Goal: Task Accomplishment & Management: Complete application form

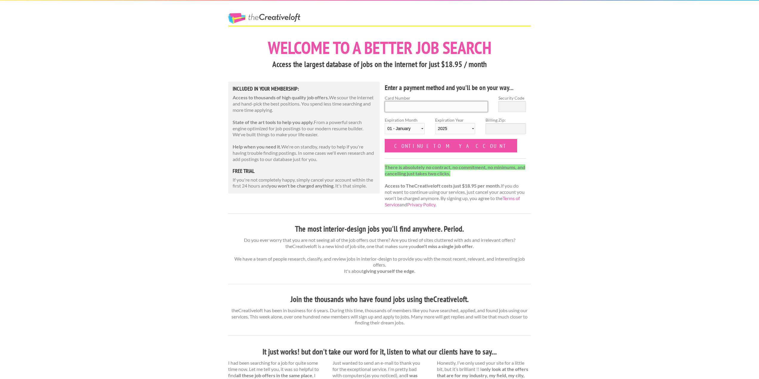
click at [391, 106] on input "Card Number" at bounding box center [436, 106] width 103 height 11
click at [536, 158] on div "Welcome to a better job search Access the largest database of jobs on the inter…" at bounding box center [379, 329] width 313 height 583
click at [405, 106] on input "Card Number" at bounding box center [436, 106] width 103 height 11
type input "4735 0500 2132 6152"
click at [505, 110] on input "Security Code" at bounding box center [511, 106] width 27 height 11
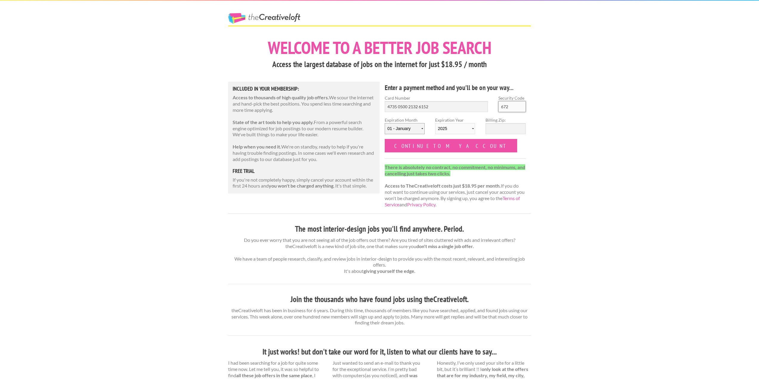
type input "672"
click at [423, 130] on select "01 - January 02 - February 03 - March 04 - April 05 - May 06 - June 07 - July 0…" at bounding box center [405, 128] width 40 height 11
select select "02"
click at [385, 123] on select "01 - January 02 - February 03 - March 04 - April 05 - May 06 - June 07 - July 0…" at bounding box center [405, 128] width 40 height 11
click at [466, 131] on select "2025 2026 2027 2028 2029 2030 2031 2032 2033 2034" at bounding box center [455, 128] width 40 height 11
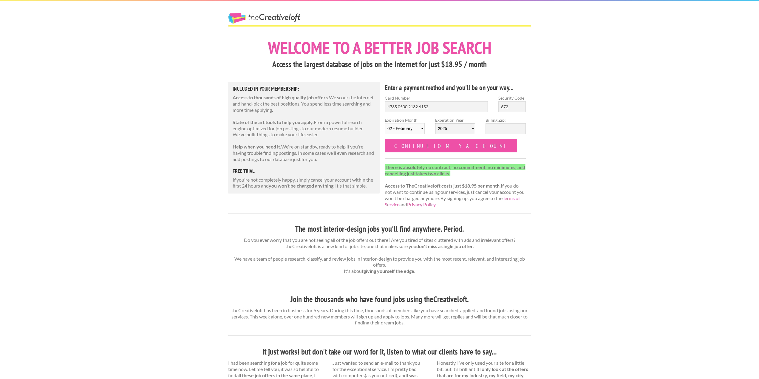
select select "2027"
click at [435, 123] on select "2025 2026 2027 2028 2029 2030 2031 2032 2033 2034" at bounding box center [455, 128] width 40 height 11
click at [507, 129] on input "Billing Zip:" at bounding box center [505, 128] width 40 height 11
type input "89178"
click at [410, 142] on input "Continue to my account" at bounding box center [451, 145] width 132 height 13
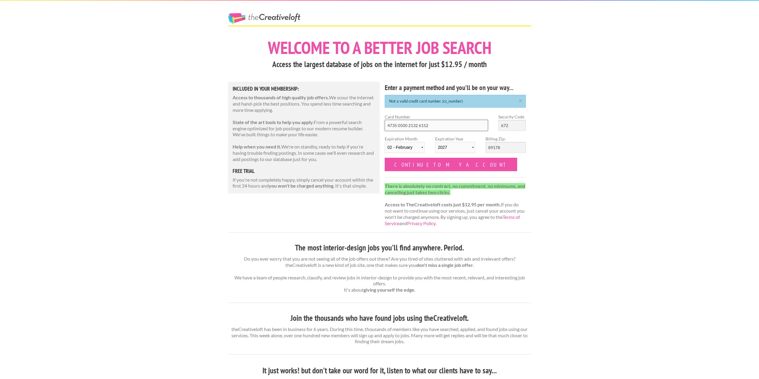
drag, startPoint x: 434, startPoint y: 125, endPoint x: 368, endPoint y: 118, distance: 66.0
click at [368, 118] on div "Welcome to a better job search Access the largest database of jobs on the inter…" at bounding box center [379, 339] width 313 height 602
type input "4734 0500 2132 6152"
click at [428, 165] on input "Continue to my account" at bounding box center [451, 164] width 132 height 13
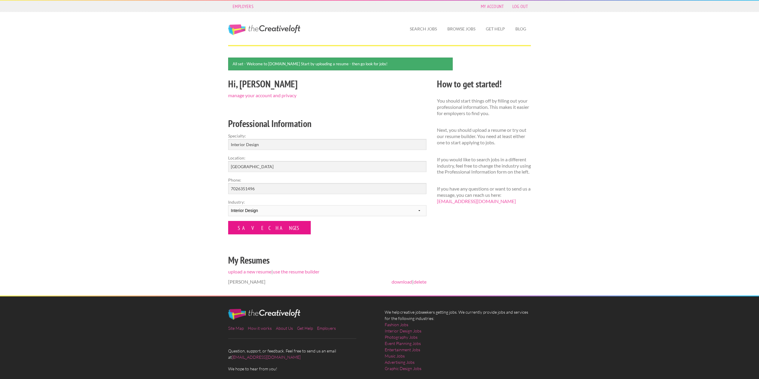
click at [253, 226] on input "Save Changes" at bounding box center [269, 227] width 83 height 13
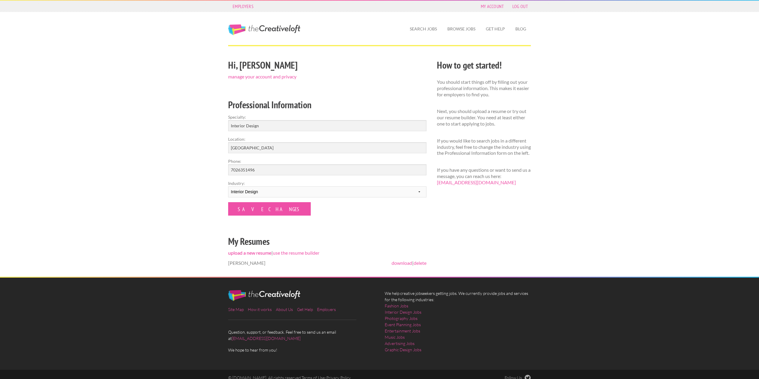
click at [255, 252] on link "upload a new resume" at bounding box center [249, 253] width 43 height 6
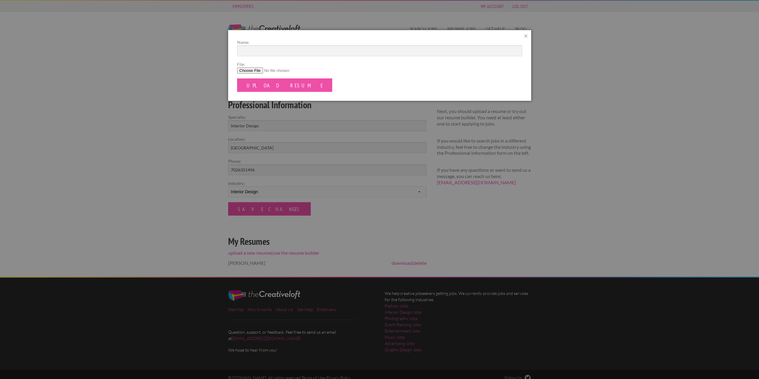
click at [248, 72] on input "File:" at bounding box center [379, 70] width 285 height 6
type input "C:\fakepath\MonicaMulroy_Resume.pdf"
click at [264, 86] on input "Upload Resume" at bounding box center [284, 84] width 95 height 13
click at [249, 51] on input "Name:" at bounding box center [379, 50] width 285 height 11
type input "[PERSON_NAME] Resume"
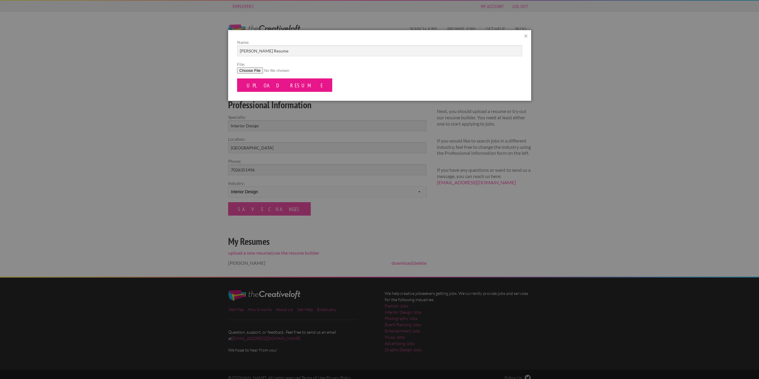
click at [264, 88] on input "Upload Resume" at bounding box center [284, 84] width 95 height 13
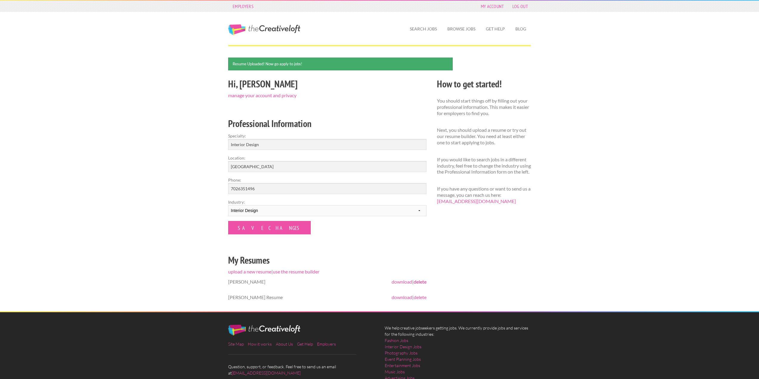
click at [422, 282] on link "delete" at bounding box center [420, 282] width 13 height 6
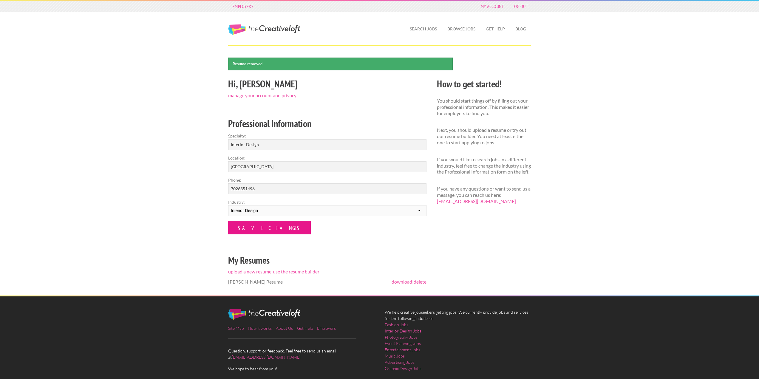
click at [249, 228] on input "Save Changes" at bounding box center [269, 227] width 83 height 13
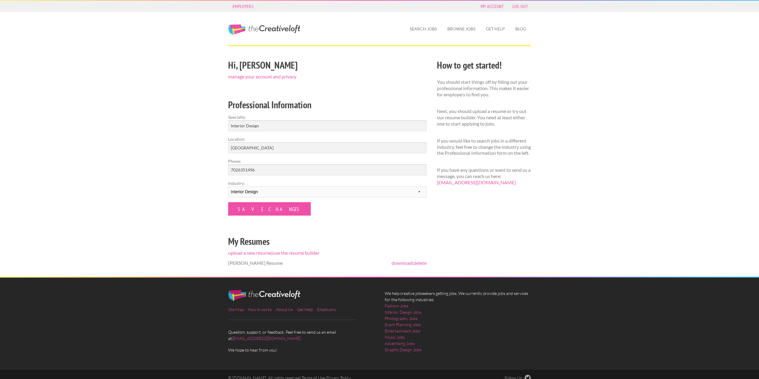
click at [267, 264] on span "[PERSON_NAME] Resume" at bounding box center [255, 263] width 55 height 6
click at [426, 25] on link "Search Jobs" at bounding box center [423, 29] width 37 height 14
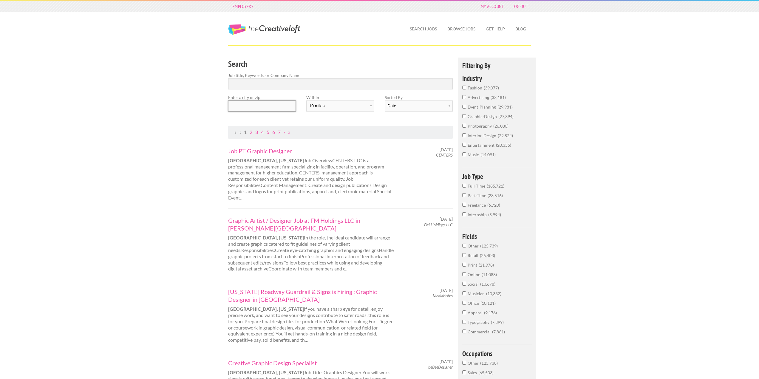
click at [250, 105] on input "text" at bounding box center [262, 105] width 68 height 11
type input "89178"
click at [255, 81] on input "Search" at bounding box center [340, 83] width 225 height 11
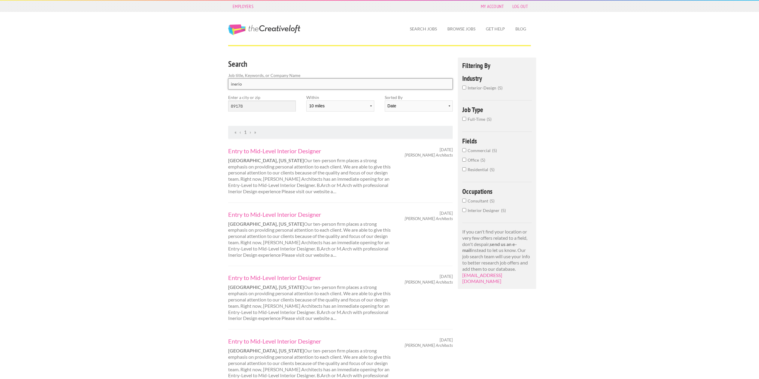
type input "inerio"
click at [465, 86] on input "interior-design 5" at bounding box center [464, 88] width 4 height 4
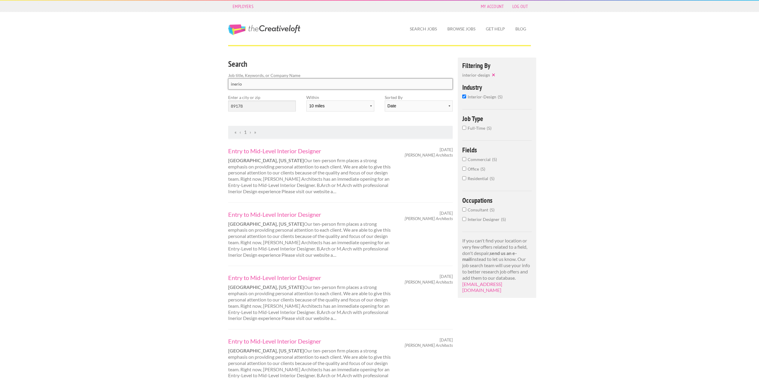
drag, startPoint x: 250, startPoint y: 82, endPoint x: 210, endPoint y: 81, distance: 40.0
click at [210, 81] on div "Employers My Account Log Out The Creative Loft Search Jobs Browse Jobs Get Help…" at bounding box center [379, 298] width 759 height 596
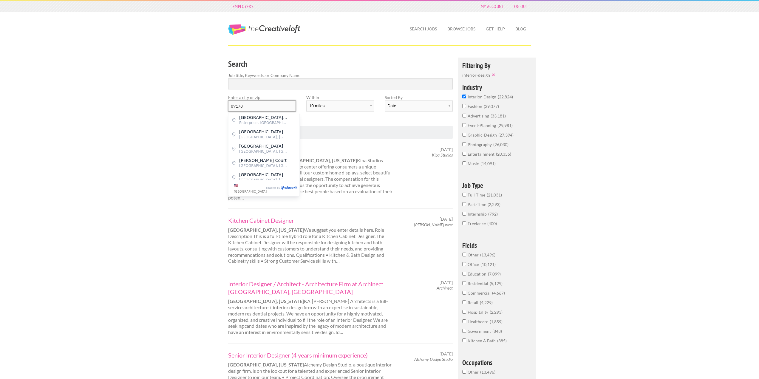
click at [258, 105] on input "89178" at bounding box center [262, 105] width 68 height 11
click at [257, 121] on span "Enterprise, Clark County" at bounding box center [263, 122] width 49 height 5
type input "South Torrey Pines Drive"
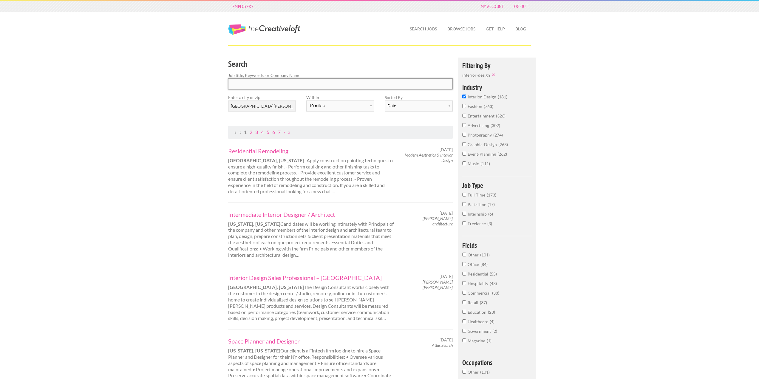
click at [239, 85] on input "Search" at bounding box center [340, 83] width 225 height 11
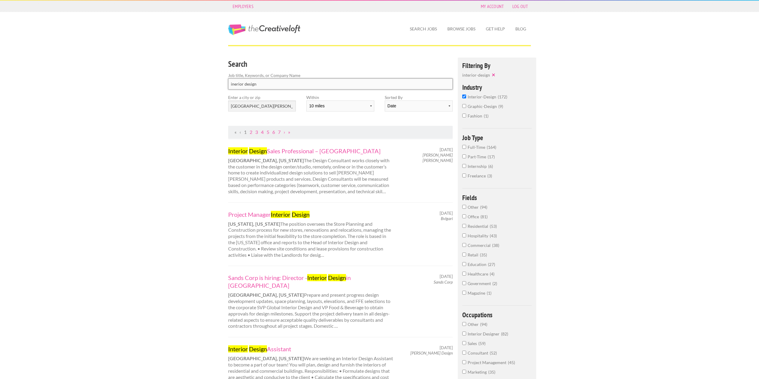
type input "inerior design"
click button "submit" at bounding box center [0, 0] width 0 height 0
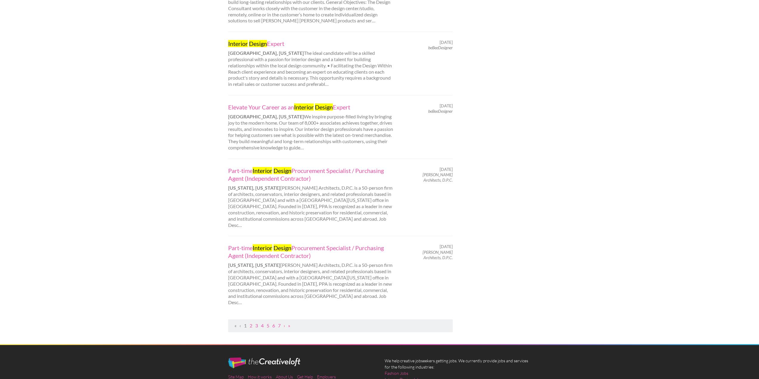
scroll to position [507, 0]
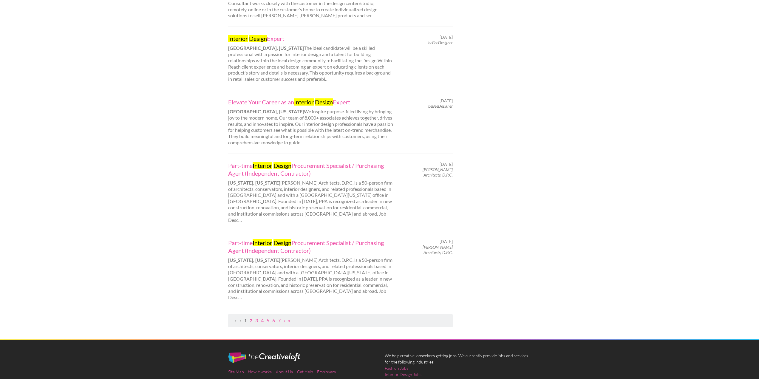
click at [251, 318] on link "2" at bounding box center [251, 321] width 3 height 6
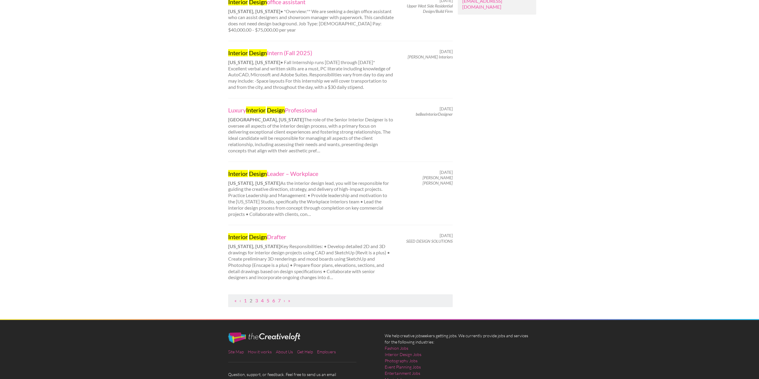
scroll to position [477, 0]
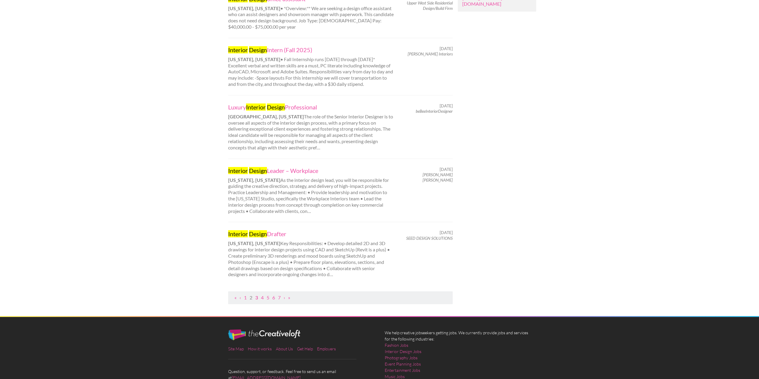
click at [257, 300] on link "3" at bounding box center [256, 298] width 3 height 6
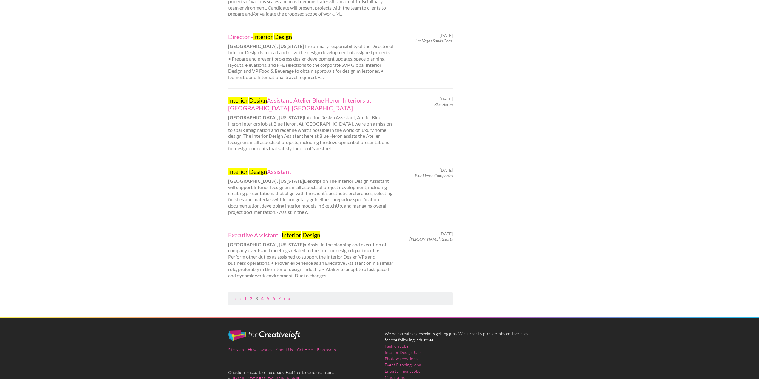
scroll to position [537, 0]
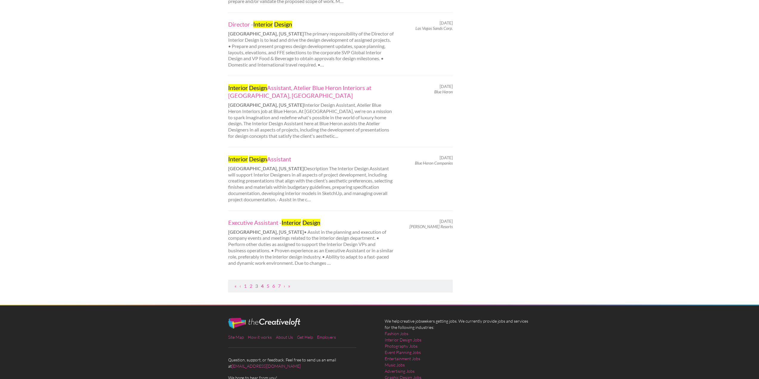
click at [261, 283] on link "4" at bounding box center [262, 286] width 3 height 6
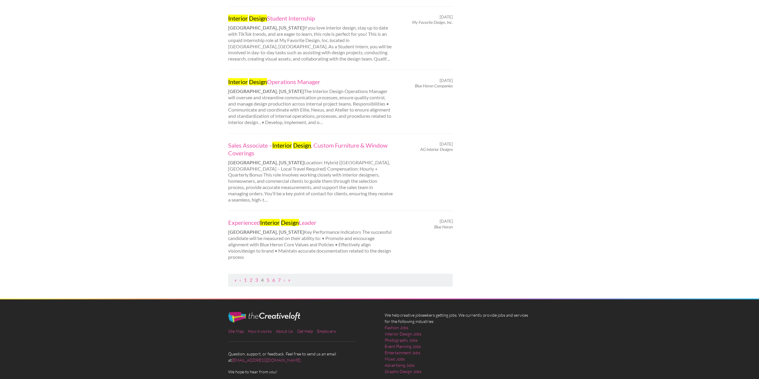
scroll to position [537, 0]
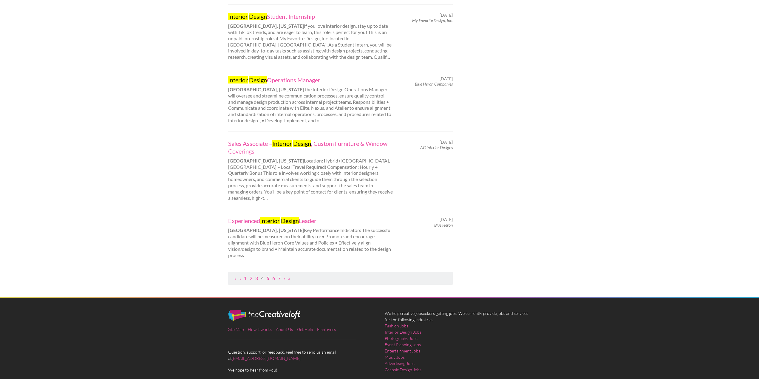
click at [269, 275] on link "5" at bounding box center [268, 278] width 3 height 6
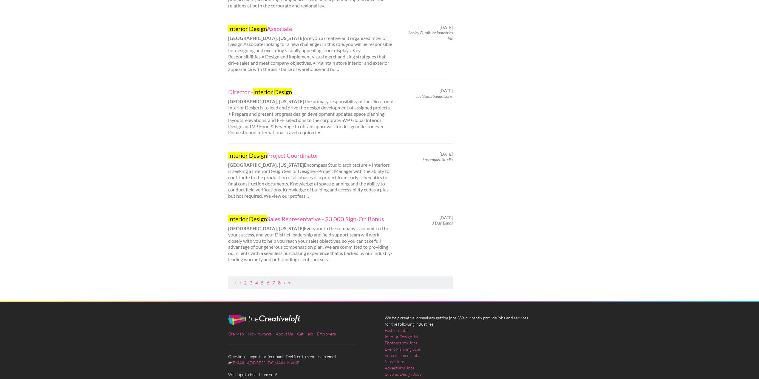
scroll to position [507, 0]
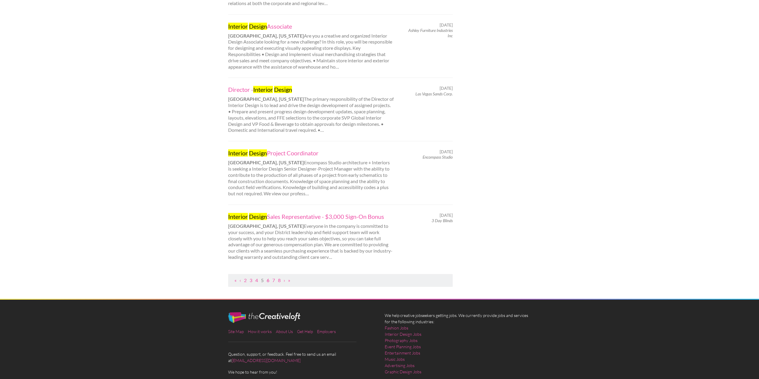
click at [267, 280] on link "6" at bounding box center [268, 280] width 3 height 6
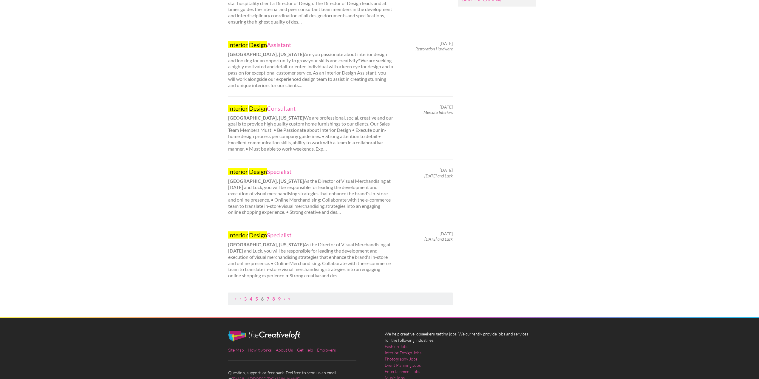
scroll to position [530, 0]
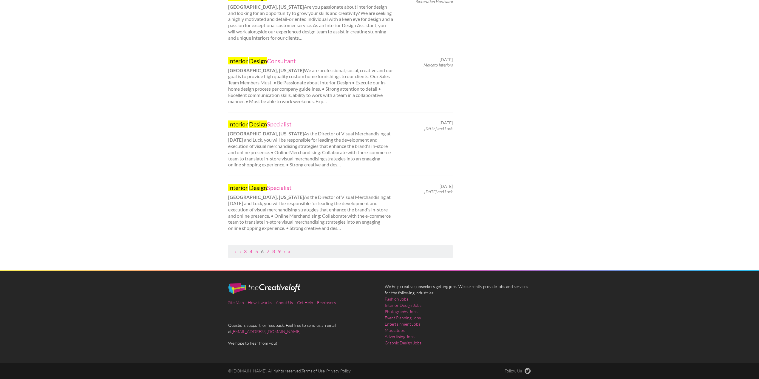
click at [268, 251] on link "7" at bounding box center [268, 251] width 3 height 6
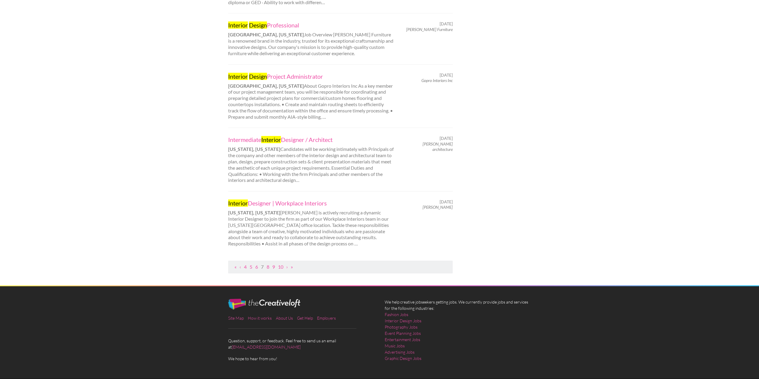
scroll to position [507, 0]
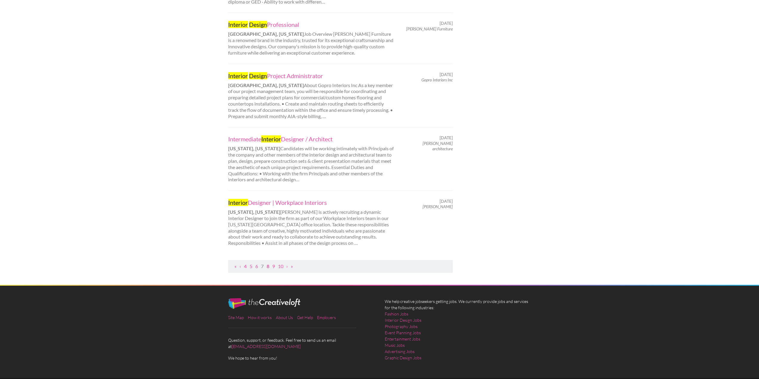
click at [267, 267] on link "8" at bounding box center [268, 266] width 3 height 6
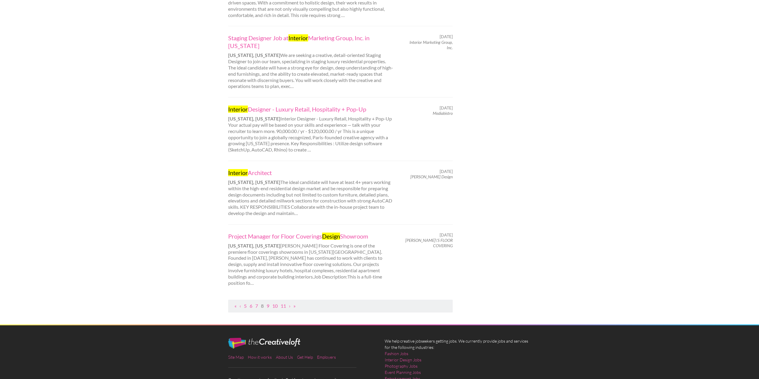
scroll to position [507, 0]
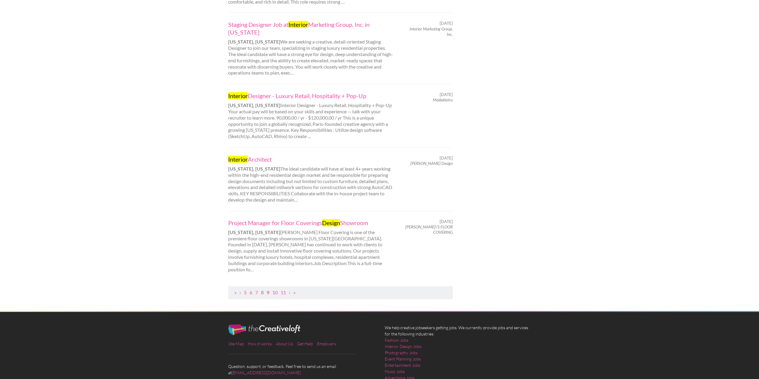
click at [267, 290] on link "9" at bounding box center [268, 293] width 3 height 6
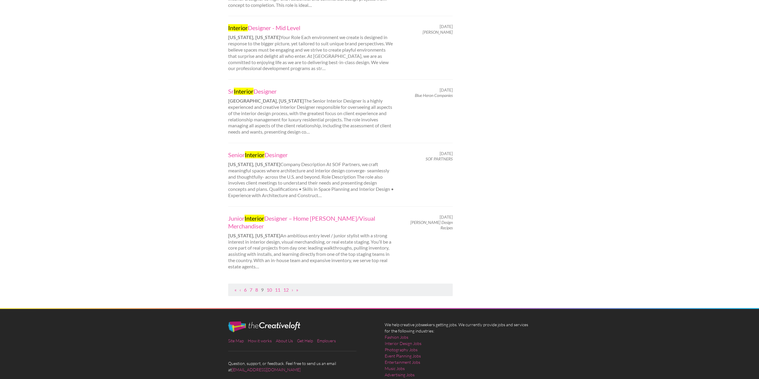
scroll to position [537, 0]
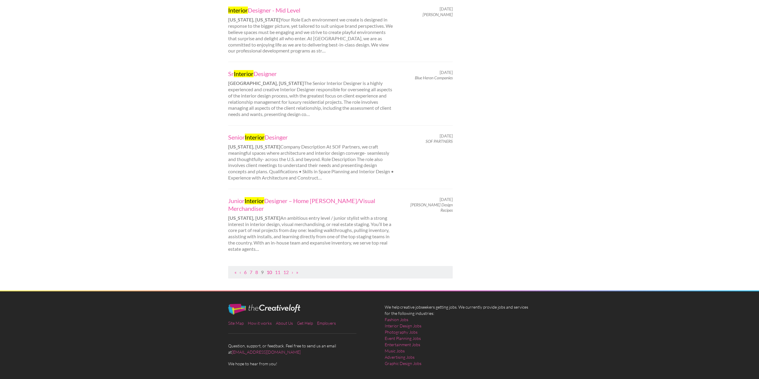
click at [270, 269] on link "10" at bounding box center [269, 272] width 5 height 6
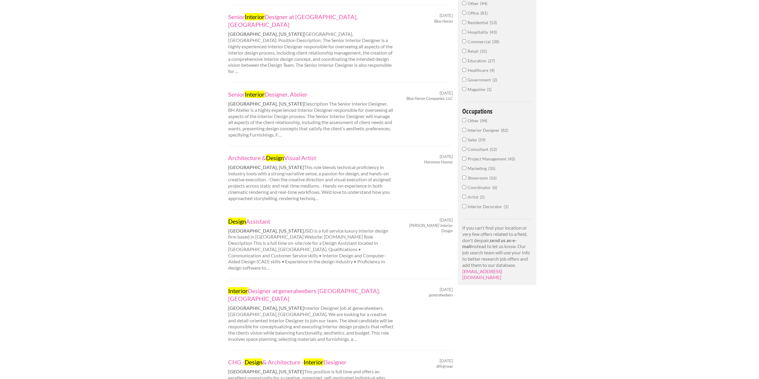
scroll to position [209, 0]
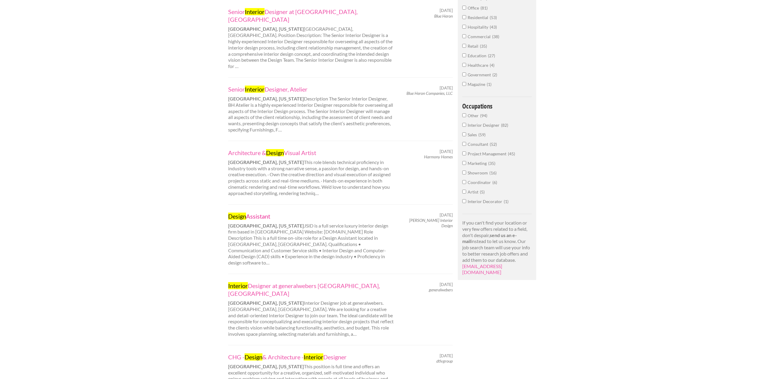
click at [260, 212] on link "Design Assistant" at bounding box center [311, 216] width 166 height 8
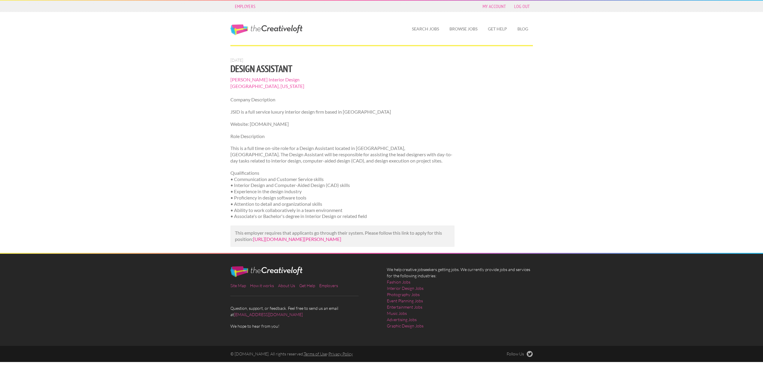
click at [316, 240] on link "[URL][DOMAIN_NAME][PERSON_NAME]" at bounding box center [297, 239] width 88 height 6
click at [273, 241] on link "[URL][DOMAIN_NAME][PERSON_NAME]" at bounding box center [297, 239] width 88 height 6
click at [289, 28] on link "The Creative Loft" at bounding box center [266, 29] width 72 height 11
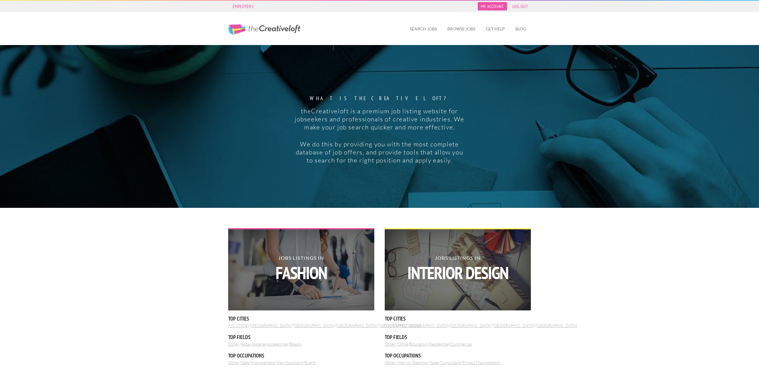
click at [486, 7] on link "My Account" at bounding box center [492, 6] width 29 height 8
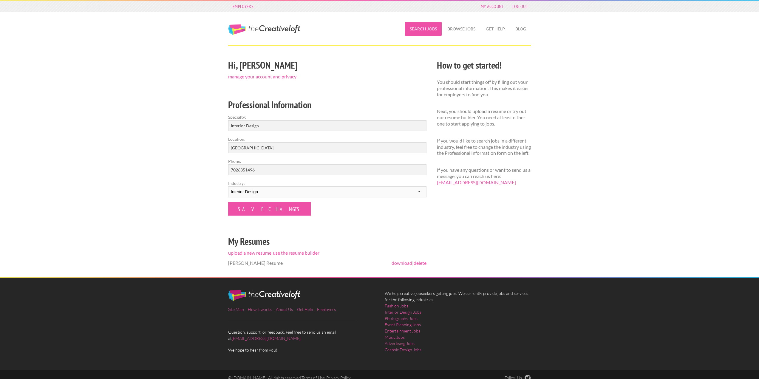
click at [425, 25] on link "Search Jobs" at bounding box center [423, 29] width 37 height 14
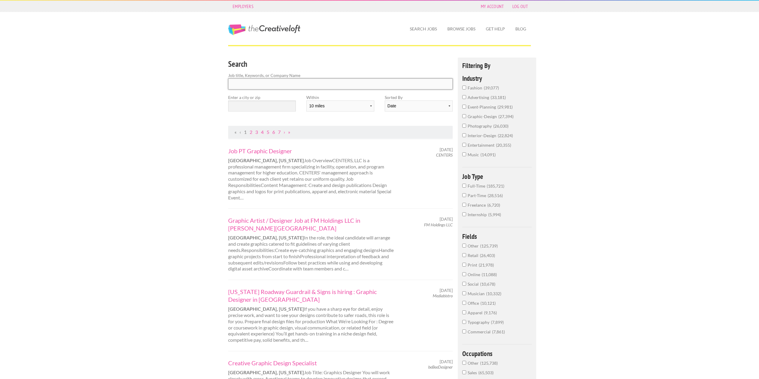
click at [247, 84] on input "Search" at bounding box center [340, 83] width 225 height 11
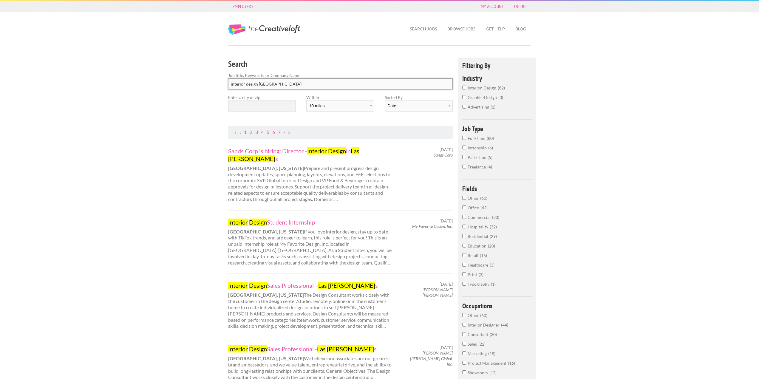
type input "interior design [GEOGRAPHIC_DATA]"
click button "submit" at bounding box center [0, 0] width 0 height 0
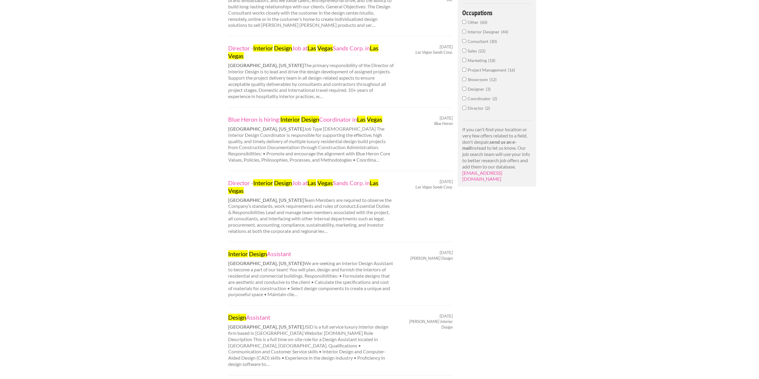
scroll to position [298, 0]
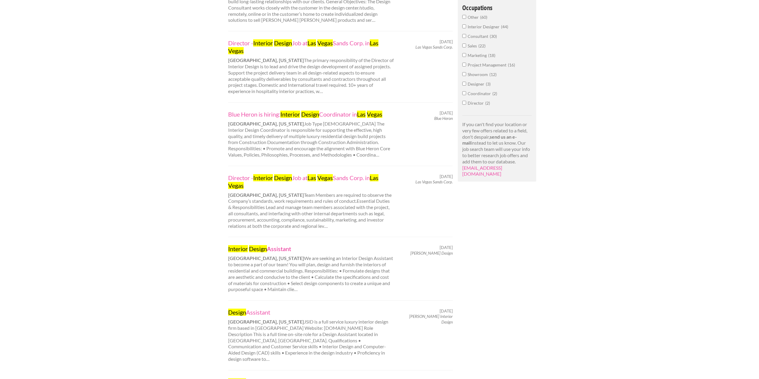
click at [249, 251] on link "Interior Design Assistant" at bounding box center [311, 249] width 166 height 8
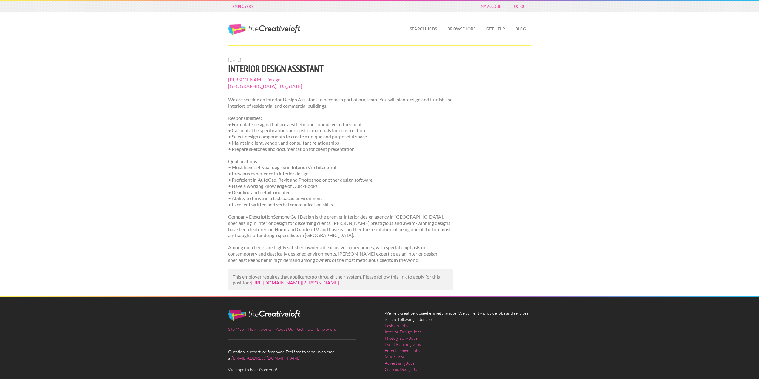
click at [272, 283] on link "[URL][DOMAIN_NAME][PERSON_NAME]" at bounding box center [295, 283] width 88 height 6
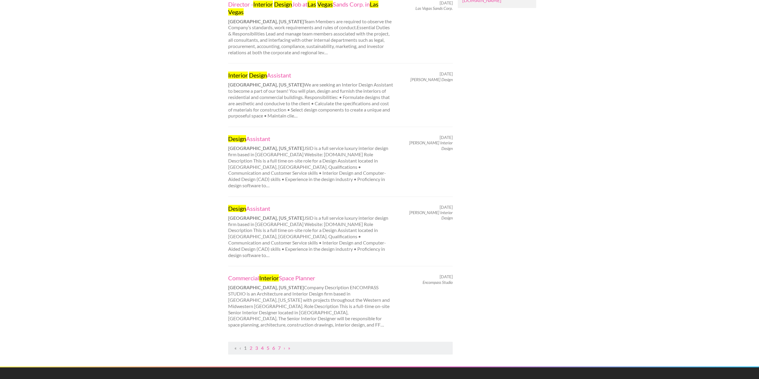
scroll to position [477, 0]
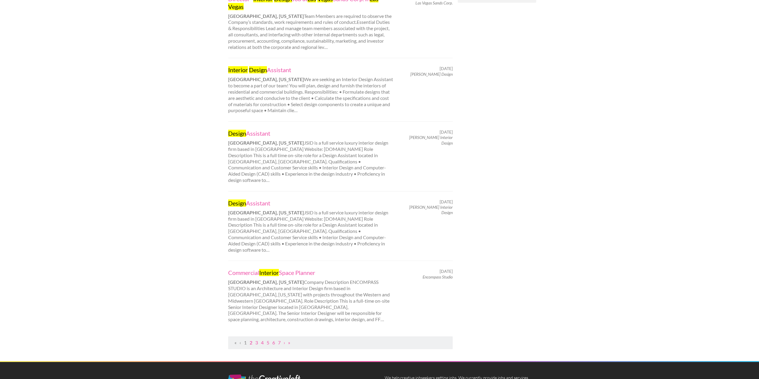
click at [252, 340] on link "2" at bounding box center [251, 343] width 3 height 6
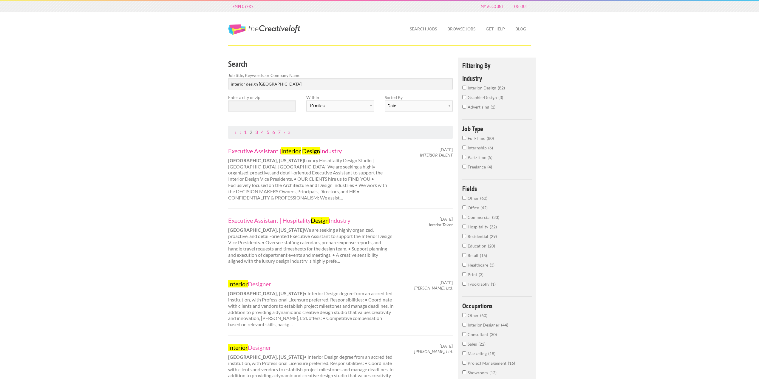
click at [259, 152] on link "Executive Assistant | Interior Design Industry" at bounding box center [311, 151] width 166 height 8
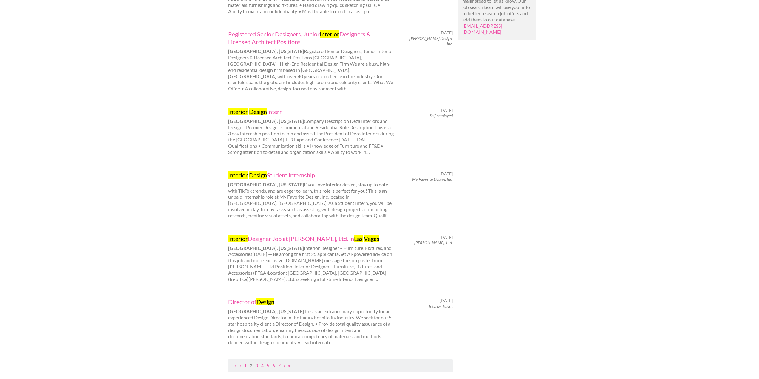
scroll to position [447, 0]
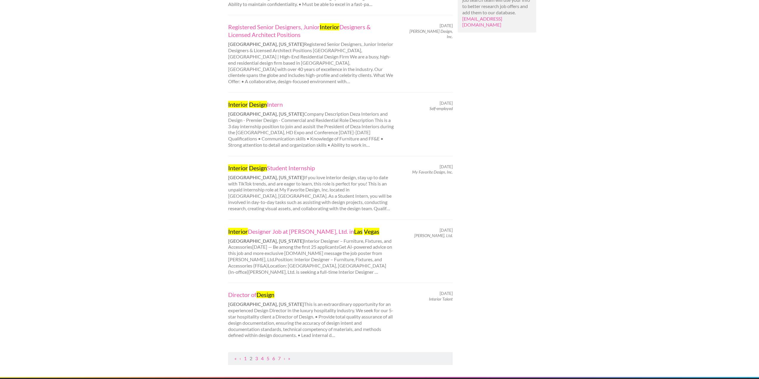
click at [260, 355] on ul "« ‹ 1 2 3 4 5 6 7 › »" at bounding box center [340, 358] width 218 height 6
click at [258, 355] on link "3" at bounding box center [256, 358] width 3 height 6
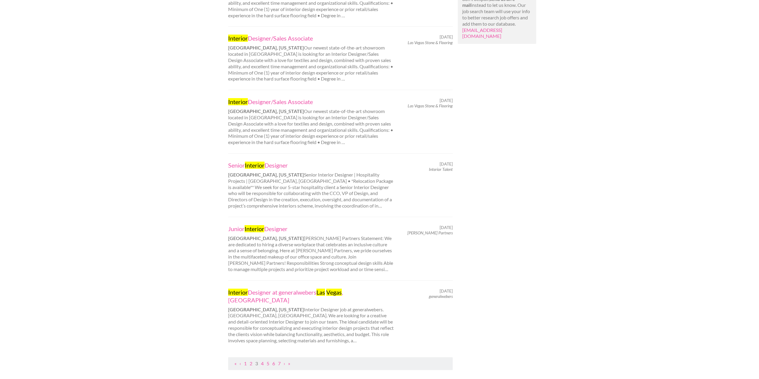
scroll to position [447, 0]
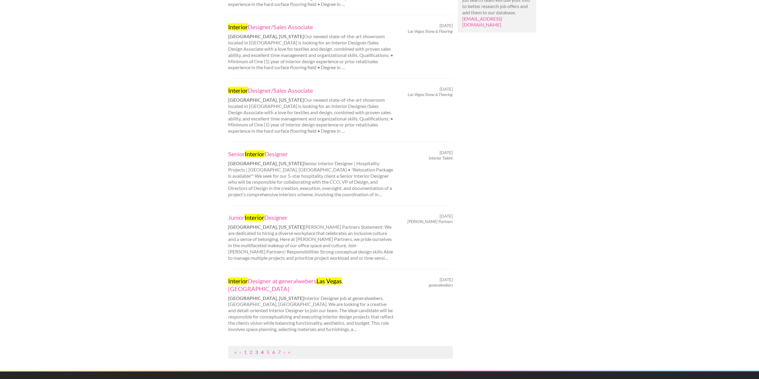
click at [262, 349] on link "4" at bounding box center [262, 352] width 3 height 6
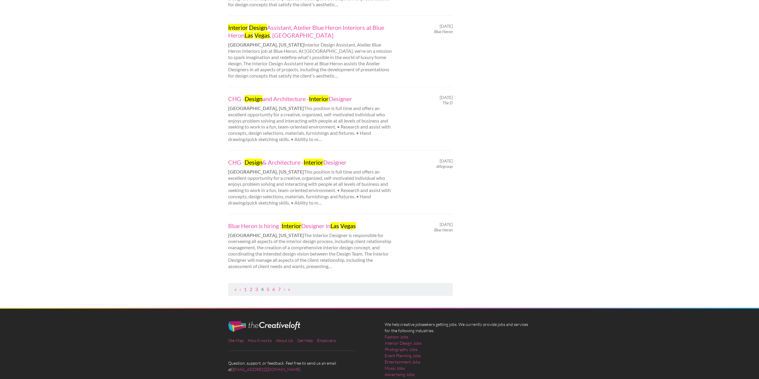
scroll to position [537, 0]
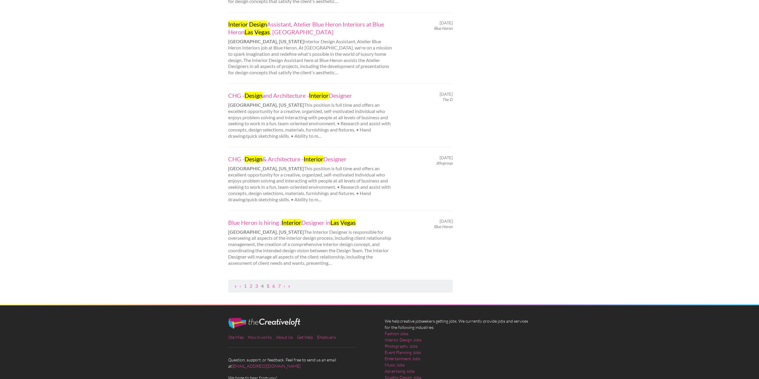
click at [267, 283] on link "5" at bounding box center [268, 286] width 3 height 6
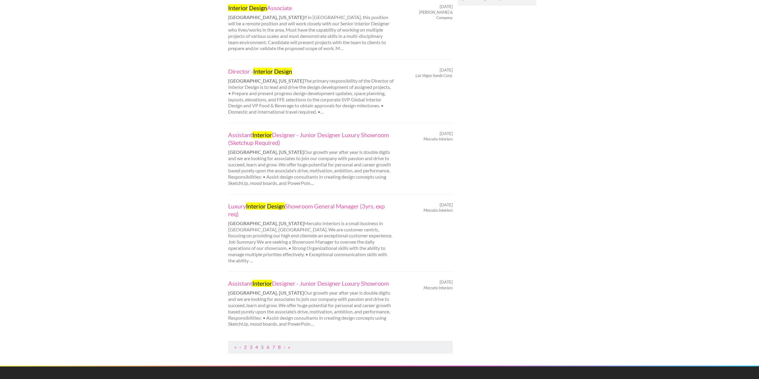
scroll to position [477, 0]
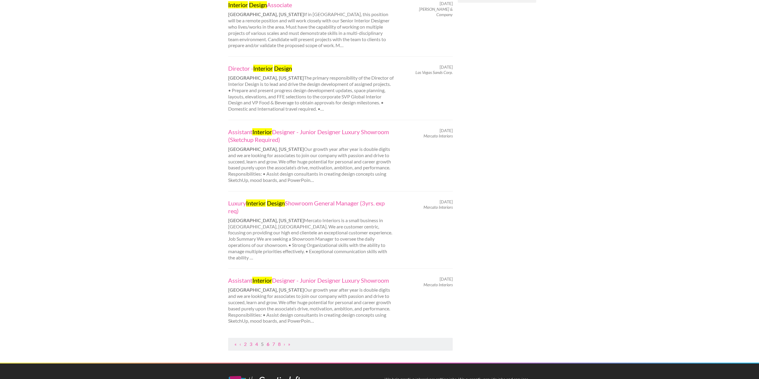
click at [269, 341] on link "6" at bounding box center [268, 344] width 3 height 6
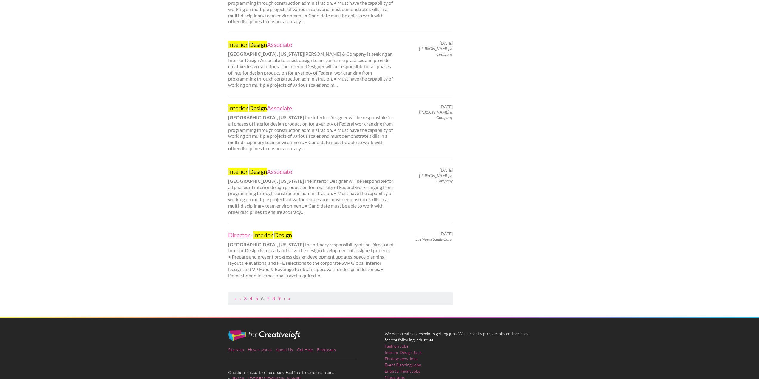
scroll to position [507, 0]
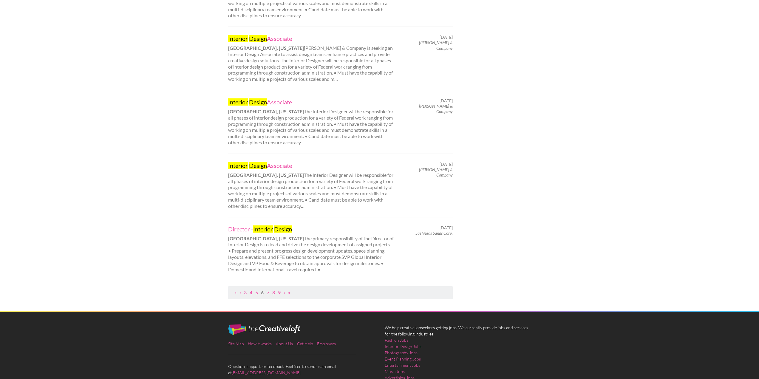
click at [268, 290] on link "7" at bounding box center [268, 293] width 3 height 6
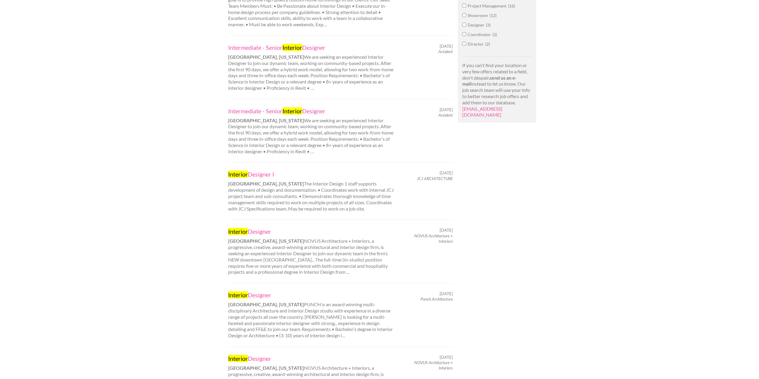
scroll to position [358, 0]
click at [261, 234] on link "Interior Designer" at bounding box center [311, 231] width 166 height 8
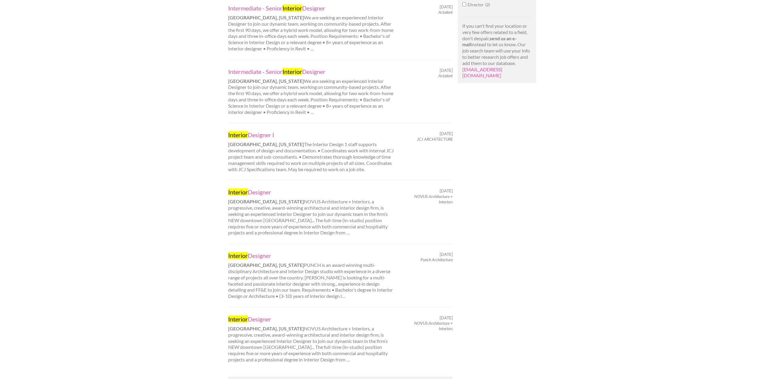
scroll to position [417, 0]
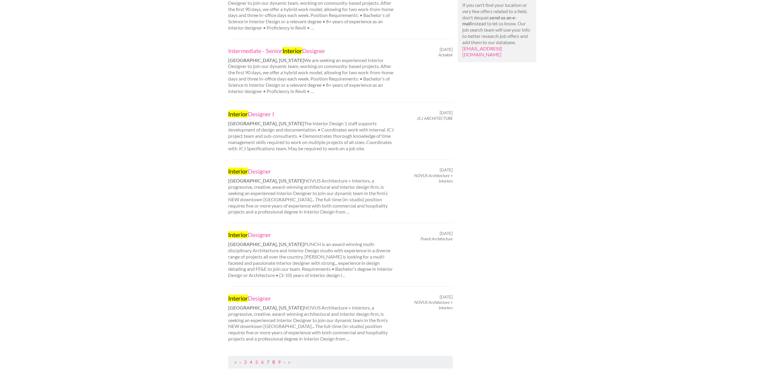
click at [274, 362] on link "8" at bounding box center [273, 362] width 3 height 6
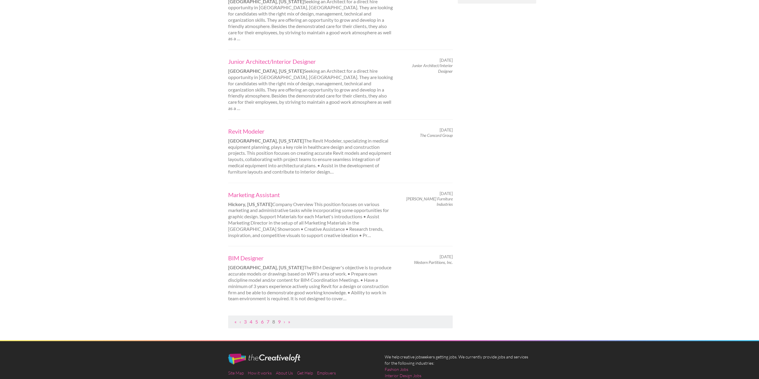
scroll to position [477, 0]
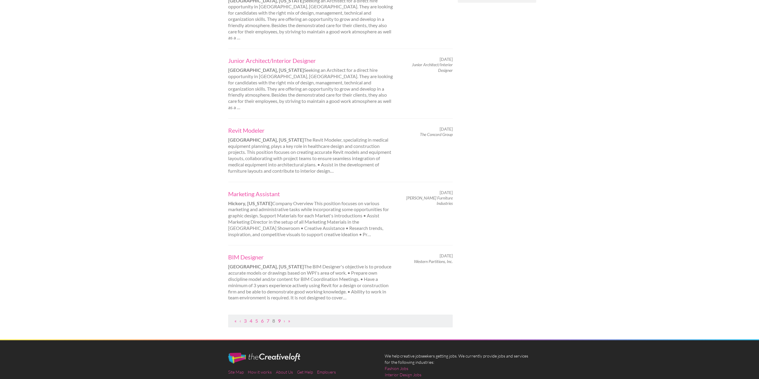
click at [280, 318] on link "9" at bounding box center [279, 321] width 3 height 6
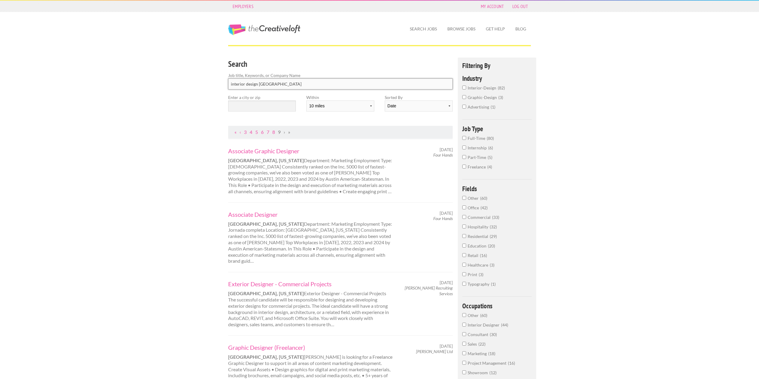
drag, startPoint x: 280, startPoint y: 84, endPoint x: 258, endPoint y: 82, distance: 22.1
click at [258, 82] on input "interior design las vegas" at bounding box center [340, 83] width 225 height 11
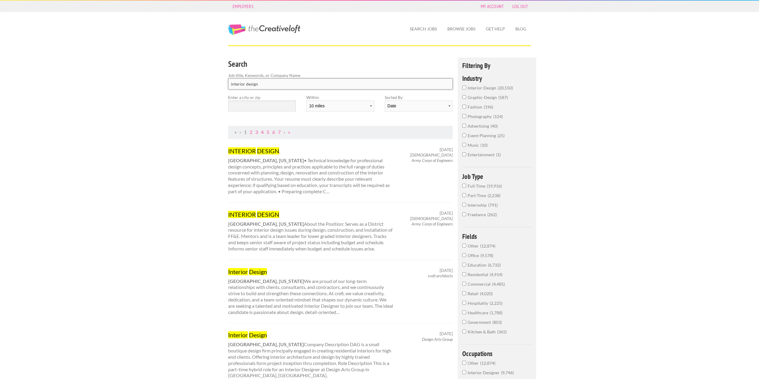
type input "interior design"
click at [252, 109] on input "text" at bounding box center [262, 105] width 68 height 11
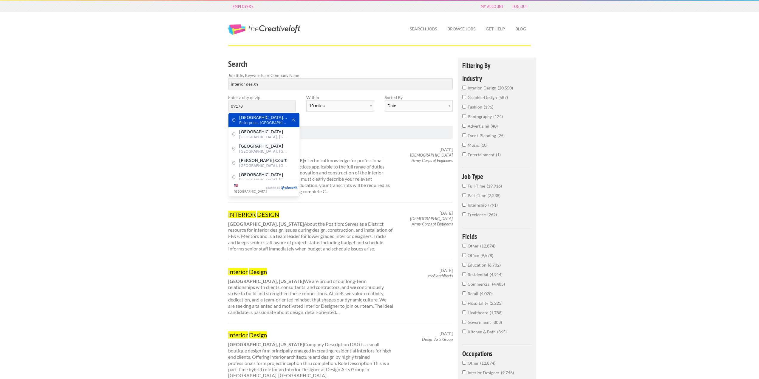
click at [253, 119] on span "South Torrey Pines Drive" at bounding box center [263, 117] width 49 height 5
type input "South Torrey Pines Drive"
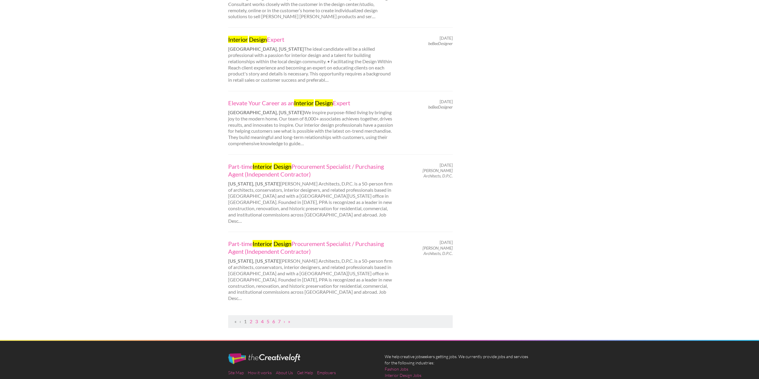
scroll to position [507, 0]
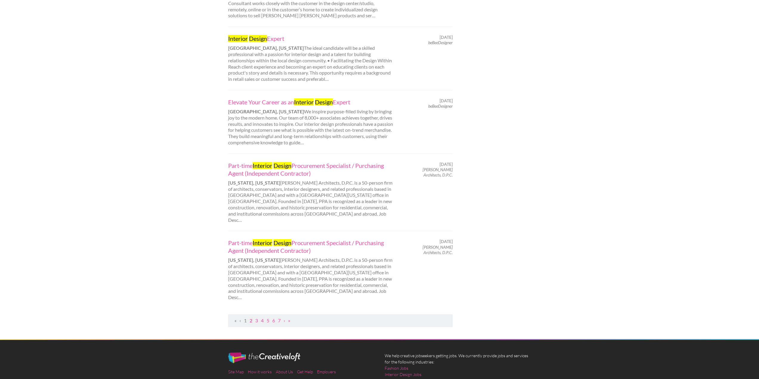
click at [252, 318] on link "2" at bounding box center [251, 321] width 3 height 6
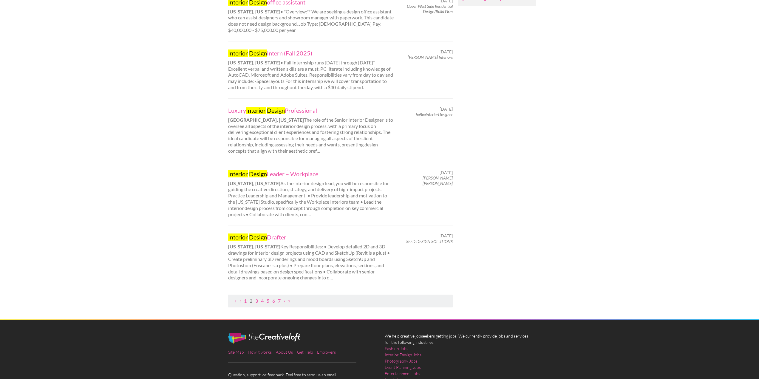
scroll to position [477, 0]
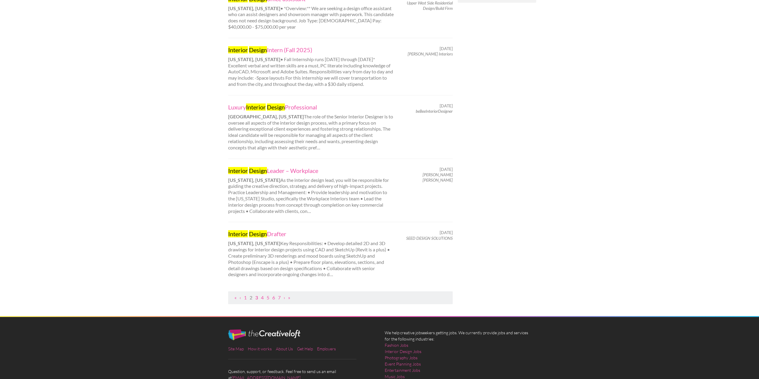
click at [256, 300] on link "3" at bounding box center [256, 298] width 3 height 6
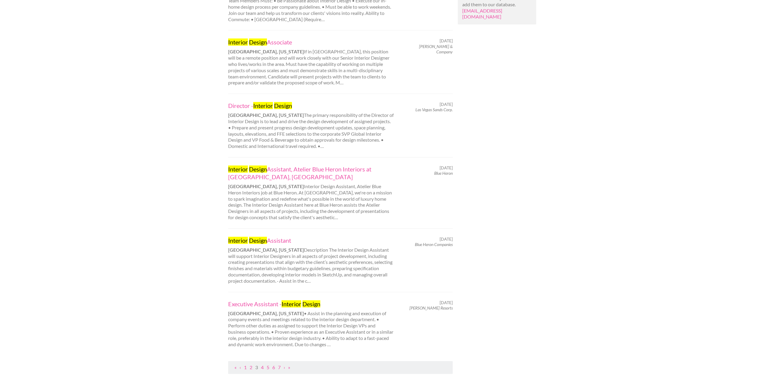
scroll to position [477, 0]
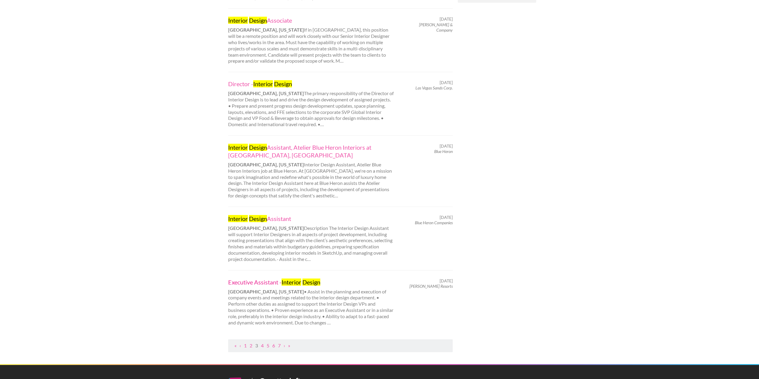
click at [263, 278] on link "Executive Assistant - Interior Design" at bounding box center [311, 282] width 166 height 8
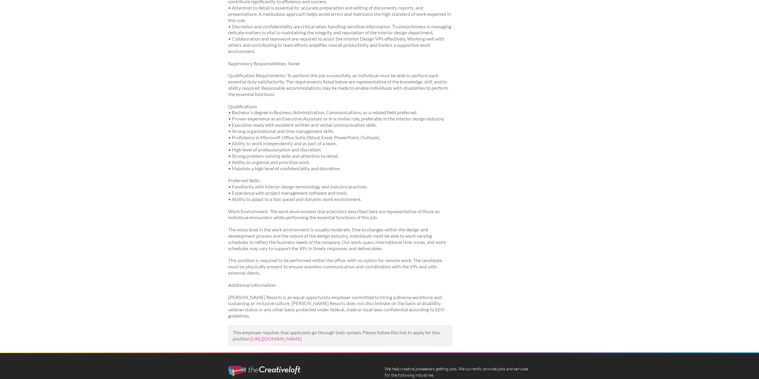
scroll to position [388, 0]
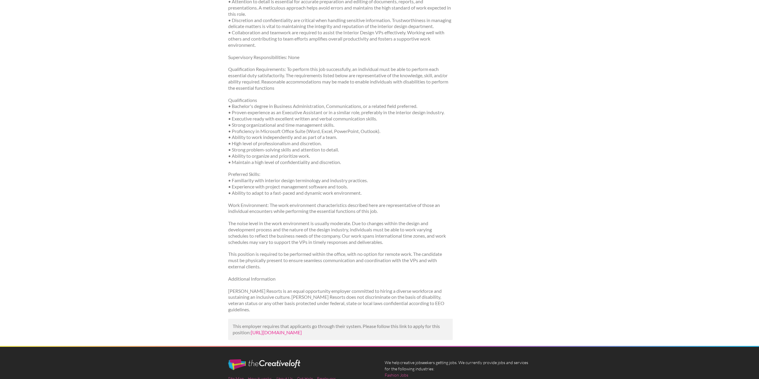
click at [260, 332] on link "[URL][DOMAIN_NAME]" at bounding box center [276, 332] width 51 height 6
